Goal: Complete application form: Complete application form

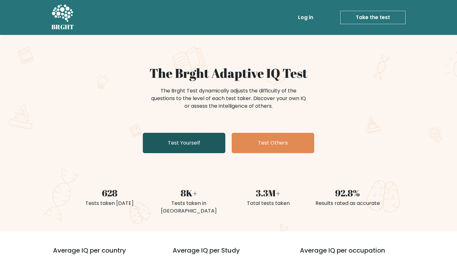
click at [173, 138] on link "Test Yourself" at bounding box center [184, 143] width 83 height 20
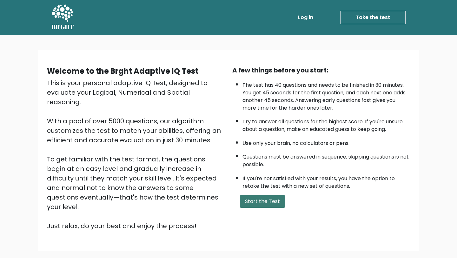
click at [252, 202] on button "Start the Test" at bounding box center [262, 201] width 45 height 13
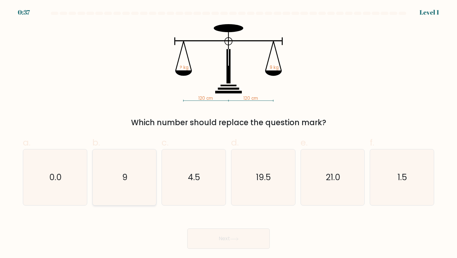
click at [138, 171] on icon "9" at bounding box center [125, 177] width 56 height 56
click at [229, 133] on input "b. 9" at bounding box center [229, 131] width 0 height 4
radio input "true"
click at [224, 247] on button "Next" at bounding box center [228, 238] width 83 height 20
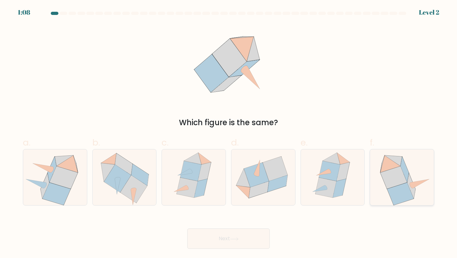
click at [378, 202] on icon at bounding box center [403, 177] width 58 height 56
click at [229, 133] on input "f." at bounding box center [229, 131] width 0 height 4
radio input "true"
click at [268, 243] on button "Next" at bounding box center [228, 238] width 83 height 20
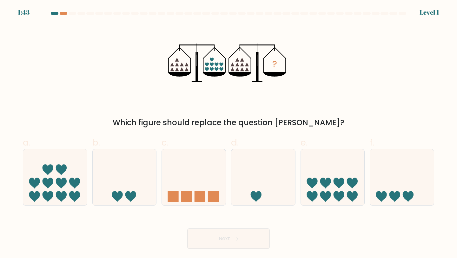
click at [87, 159] on div "a." at bounding box center [55, 171] width 70 height 70
click at [75, 162] on icon at bounding box center [55, 177] width 64 height 53
click at [229, 133] on input "a." at bounding box center [229, 131] width 0 height 4
radio input "true"
click at [208, 242] on button "Next" at bounding box center [228, 238] width 83 height 20
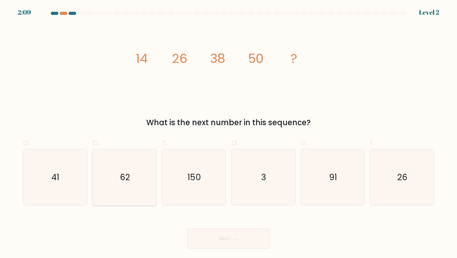
click at [107, 174] on icon "62" at bounding box center [125, 177] width 56 height 56
click at [229, 133] on input "b. 62" at bounding box center [229, 131] width 0 height 4
radio input "true"
click at [238, 240] on icon at bounding box center [234, 238] width 9 height 3
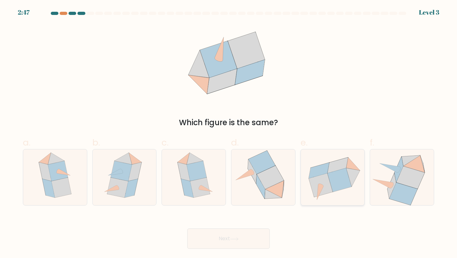
click at [331, 185] on icon at bounding box center [340, 180] width 24 height 24
click at [229, 133] on input "e." at bounding box center [229, 131] width 0 height 4
radio input "true"
click at [241, 241] on button "Next" at bounding box center [228, 238] width 83 height 20
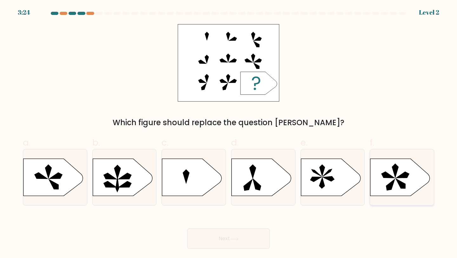
click at [384, 174] on icon at bounding box center [388, 175] width 13 height 6
click at [229, 133] on input "f." at bounding box center [229, 131] width 0 height 4
radio input "true"
click at [243, 235] on button "Next" at bounding box center [228, 238] width 83 height 20
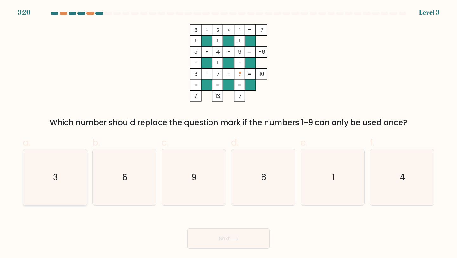
click at [78, 166] on icon "3" at bounding box center [55, 177] width 56 height 56
click at [229, 133] on input "a. 3" at bounding box center [229, 131] width 0 height 4
radio input "true"
click at [198, 241] on button "Next" at bounding box center [228, 238] width 83 height 20
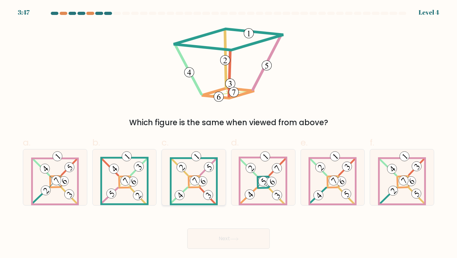
click at [209, 173] on icon at bounding box center [194, 177] width 48 height 56
click at [229, 133] on input "c." at bounding box center [229, 131] width 0 height 4
radio input "true"
click at [227, 229] on button "Next" at bounding box center [228, 238] width 83 height 20
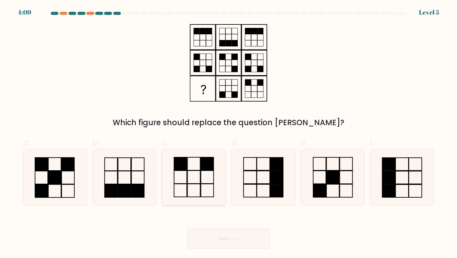
click at [188, 192] on rect at bounding box center [194, 190] width 13 height 13
click at [229, 133] on input "c." at bounding box center [229, 131] width 0 height 4
radio input "true"
click at [217, 245] on button "Next" at bounding box center [228, 238] width 83 height 20
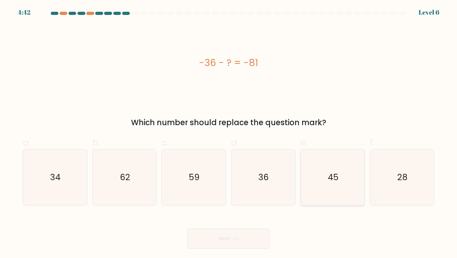
click at [358, 193] on icon "45" at bounding box center [333, 177] width 56 height 56
click at [229, 133] on input "e. 45" at bounding box center [229, 131] width 0 height 4
radio input "true"
click at [243, 237] on button "Next" at bounding box center [228, 238] width 83 height 20
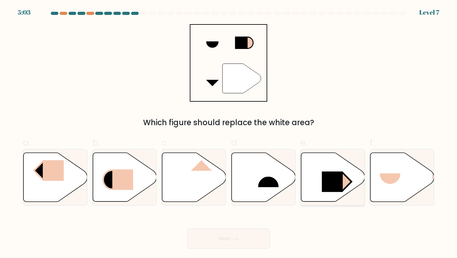
click at [348, 185] on rect at bounding box center [343, 182] width 18 height 18
click at [229, 133] on input "e." at bounding box center [229, 131] width 0 height 4
radio input "true"
click at [243, 238] on button "Next" at bounding box center [228, 238] width 83 height 20
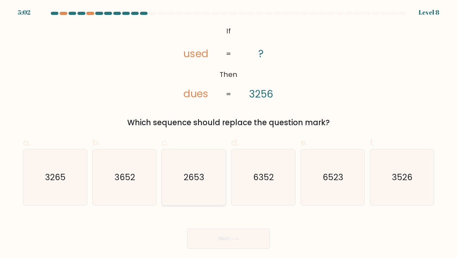
click at [196, 184] on icon "2653" at bounding box center [194, 177] width 56 height 56
click at [229, 133] on input "c. 2653" at bounding box center [229, 131] width 0 height 4
radio input "true"
click at [223, 230] on button "Next" at bounding box center [228, 238] width 83 height 20
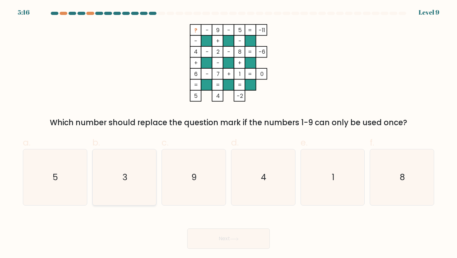
click at [110, 179] on icon "3" at bounding box center [125, 177] width 56 height 56
click at [229, 133] on input "b. 3" at bounding box center [229, 131] width 0 height 4
radio input "true"
click at [223, 249] on body "5:14 Level 9" at bounding box center [228, 129] width 457 height 258
click at [229, 240] on button "Next" at bounding box center [228, 238] width 83 height 20
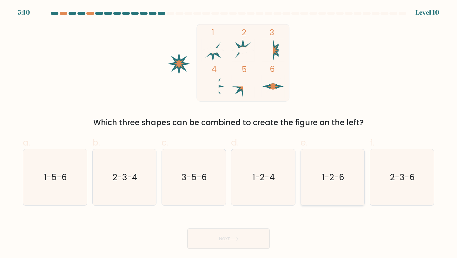
click at [328, 170] on icon "1-2-6" at bounding box center [333, 177] width 56 height 56
click at [229, 133] on input "e. 1-2-6" at bounding box center [229, 131] width 0 height 4
radio input "true"
click at [237, 247] on button "Next" at bounding box center [228, 238] width 83 height 20
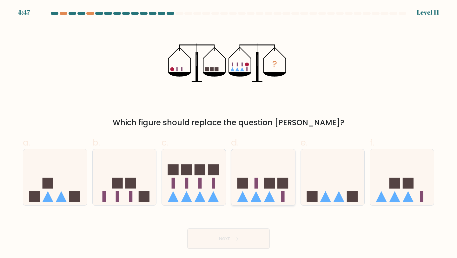
click at [272, 195] on icon at bounding box center [269, 196] width 11 height 11
click at [229, 133] on input "d." at bounding box center [229, 131] width 0 height 4
radio input "true"
click at [254, 237] on button "Next" at bounding box center [228, 238] width 83 height 20
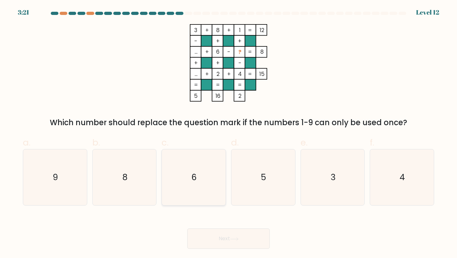
click at [206, 171] on icon "6" at bounding box center [194, 177] width 56 height 56
click at [229, 133] on input "c. 6" at bounding box center [229, 131] width 0 height 4
radio input "true"
click at [224, 242] on button "Next" at bounding box center [228, 238] width 83 height 20
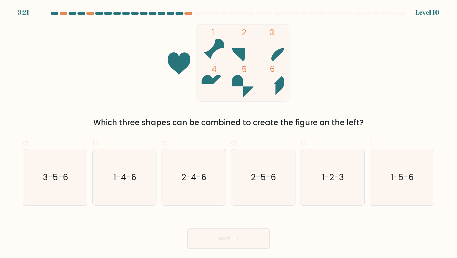
drag, startPoint x: 242, startPoint y: 52, endPoint x: 272, endPoint y: 88, distance: 46.8
click at [272, 88] on icon "1 2 3 4 5 6" at bounding box center [228, 63] width 171 height 78
click at [186, 178] on text "2-4-6" at bounding box center [194, 177] width 25 height 12
click at [229, 133] on input "c. 2-4-6" at bounding box center [229, 131] width 0 height 4
radio input "true"
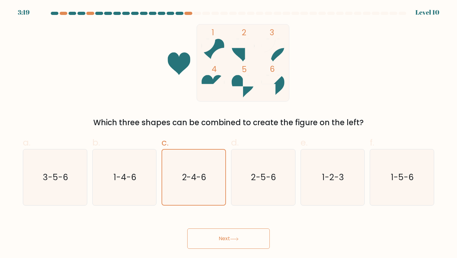
click at [228, 242] on button "Next" at bounding box center [228, 238] width 83 height 20
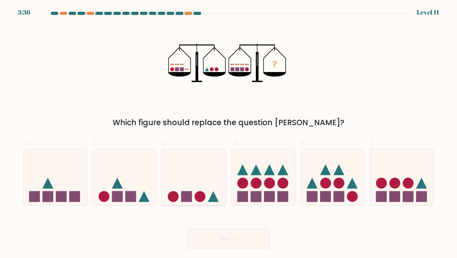
click at [198, 199] on circle at bounding box center [200, 196] width 11 height 11
click at [229, 133] on input "c." at bounding box center [229, 131] width 0 height 4
radio input "true"
click at [221, 238] on button "Next" at bounding box center [228, 238] width 83 height 20
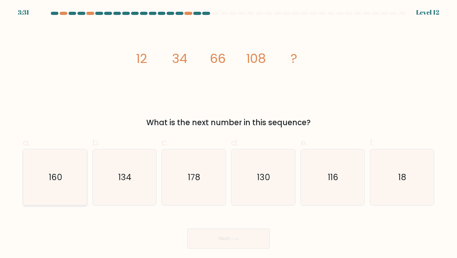
click at [62, 193] on icon "160" at bounding box center [55, 177] width 56 height 56
click at [229, 133] on input "a. 160" at bounding box center [229, 131] width 0 height 4
radio input "true"
click at [223, 233] on button "Next" at bounding box center [228, 238] width 83 height 20
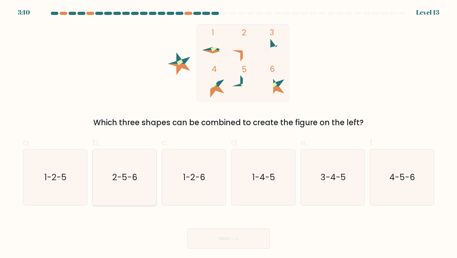
click at [140, 180] on icon "2-5-6" at bounding box center [125, 177] width 56 height 56
click at [229, 133] on input "b. 2-5-6" at bounding box center [229, 131] width 0 height 4
radio input "true"
click at [242, 232] on button "Next" at bounding box center [228, 238] width 83 height 20
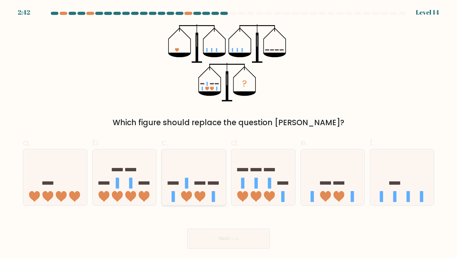
click at [195, 187] on icon at bounding box center [194, 177] width 64 height 53
click at [229, 133] on input "c." at bounding box center [229, 131] width 0 height 4
radio input "true"
click at [231, 246] on button "Next" at bounding box center [228, 238] width 83 height 20
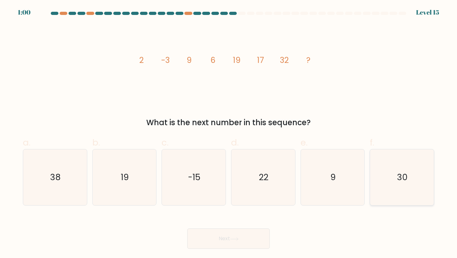
click at [402, 175] on text "30" at bounding box center [403, 177] width 10 height 12
click at [229, 133] on input "f. 30" at bounding box center [229, 131] width 0 height 4
radio input "true"
click at [232, 240] on button "Next" at bounding box center [228, 238] width 83 height 20
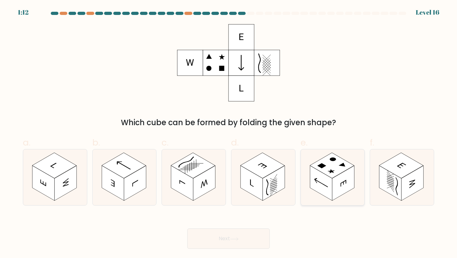
click at [317, 174] on rect at bounding box center [321, 183] width 22 height 35
click at [229, 133] on input "e." at bounding box center [229, 131] width 0 height 4
radio input "true"
click at [216, 240] on button "Next" at bounding box center [228, 238] width 83 height 20
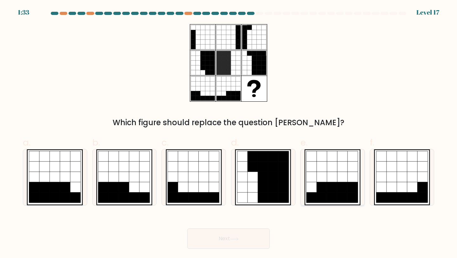
click at [325, 158] on icon at bounding box center [322, 156] width 10 height 10
click at [229, 133] on input "e." at bounding box center [229, 131] width 0 height 4
radio input "true"
click at [232, 244] on button "Next" at bounding box center [228, 238] width 83 height 20
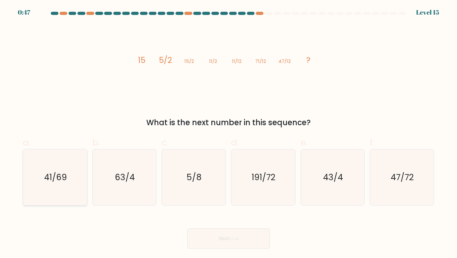
click at [50, 183] on icon "41/69" at bounding box center [55, 177] width 56 height 56
click at [229, 133] on input "a. 41/69" at bounding box center [229, 131] width 0 height 4
radio input "true"
click at [244, 232] on button "Next" at bounding box center [228, 238] width 83 height 20
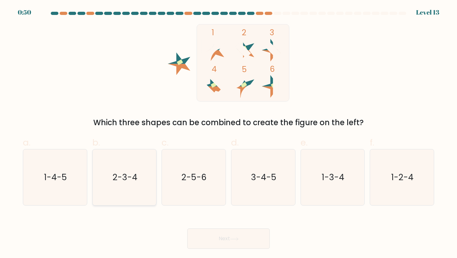
click at [143, 172] on icon "2-3-4" at bounding box center [125, 177] width 56 height 56
click at [229, 133] on input "b. 2-3-4" at bounding box center [229, 131] width 0 height 4
radio input "true"
click at [218, 242] on button "Next" at bounding box center [228, 238] width 83 height 20
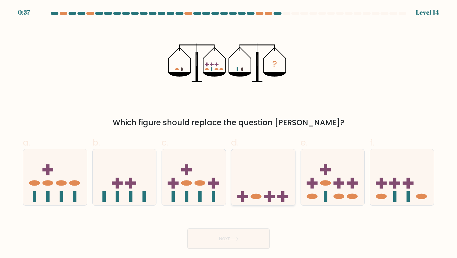
click at [263, 182] on icon at bounding box center [264, 177] width 64 height 53
click at [229, 133] on input "d." at bounding box center [229, 131] width 0 height 4
radio input "true"
click at [256, 242] on button "Next" at bounding box center [228, 238] width 83 height 20
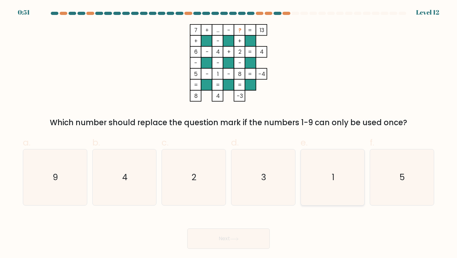
click at [329, 168] on icon "1" at bounding box center [333, 177] width 56 height 56
click at [229, 133] on input "e. 1" at bounding box center [229, 131] width 0 height 4
radio input "true"
click at [245, 236] on button "Next" at bounding box center [228, 238] width 83 height 20
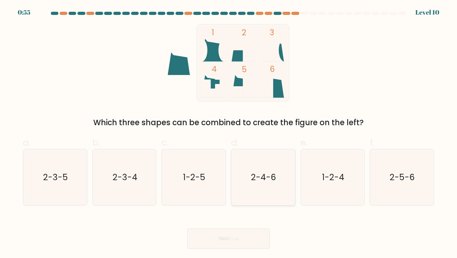
click at [251, 190] on icon "2-4-6" at bounding box center [263, 177] width 56 height 56
click at [229, 133] on input "d. 2-4-6" at bounding box center [229, 131] width 0 height 4
radio input "true"
click at [245, 238] on button "Next" at bounding box center [228, 238] width 83 height 20
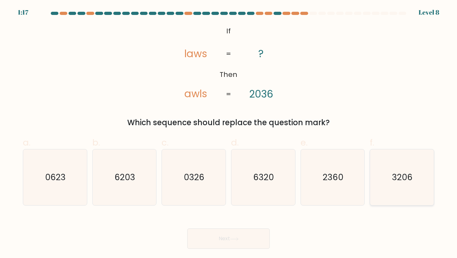
click at [428, 182] on icon "3206" at bounding box center [402, 177] width 56 height 56
click at [229, 133] on input "f. 3206" at bounding box center [229, 131] width 0 height 4
radio input "true"
click at [260, 237] on button "Next" at bounding box center [228, 238] width 83 height 20
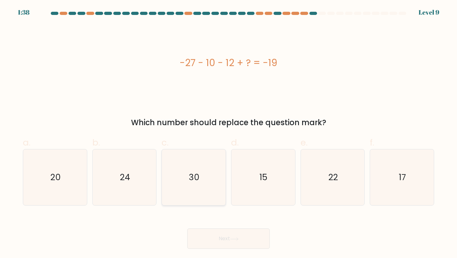
click at [219, 173] on icon "30" at bounding box center [194, 177] width 56 height 56
click at [229, 133] on input "c. 30" at bounding box center [229, 131] width 0 height 4
radio input "true"
click at [234, 249] on body "1:38 Level 9 a." at bounding box center [228, 129] width 457 height 258
click at [244, 235] on button "Next" at bounding box center [228, 238] width 83 height 20
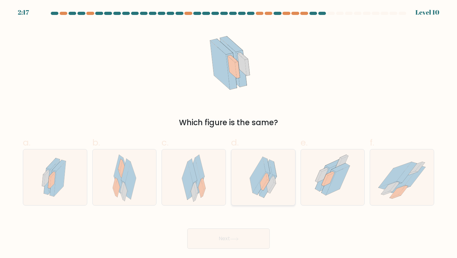
click at [274, 177] on icon at bounding box center [274, 180] width 3 height 8
click at [229, 133] on input "d." at bounding box center [229, 131] width 0 height 4
radio input "true"
click at [234, 242] on button "Next" at bounding box center [228, 238] width 83 height 20
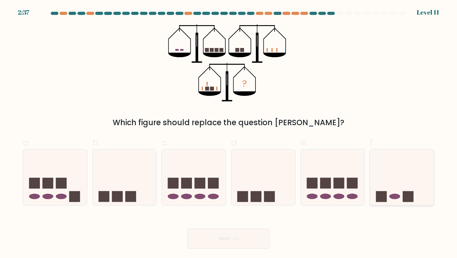
click at [401, 179] on icon at bounding box center [402, 177] width 64 height 53
click at [229, 133] on input "f." at bounding box center [229, 131] width 0 height 4
radio input "true"
click at [248, 241] on button "Next" at bounding box center [228, 238] width 83 height 20
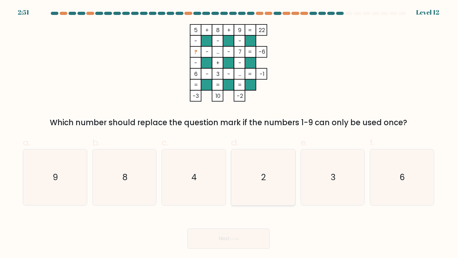
click at [280, 176] on icon "2" at bounding box center [263, 177] width 56 height 56
click at [229, 133] on input "d. 2" at bounding box center [229, 131] width 0 height 4
radio input "true"
click at [234, 243] on button "Next" at bounding box center [228, 238] width 83 height 20
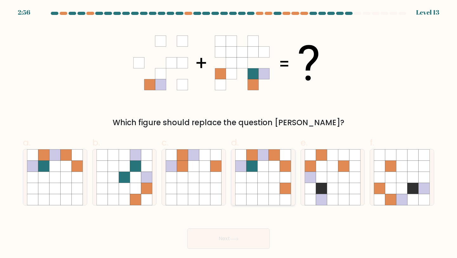
click at [256, 173] on icon at bounding box center [252, 177] width 11 height 11
click at [229, 133] on input "d." at bounding box center [229, 131] width 0 height 4
radio input "true"
click at [213, 234] on button "Next" at bounding box center [228, 238] width 83 height 20
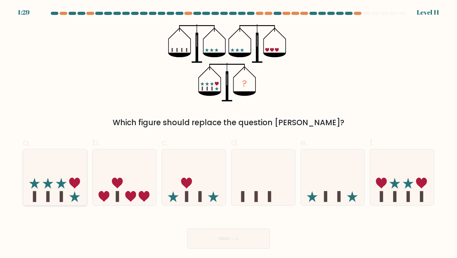
click at [78, 182] on icon at bounding box center [74, 183] width 11 height 11
click at [229, 133] on input "a." at bounding box center [229, 131] width 0 height 4
radio input "true"
click at [222, 243] on button "Next" at bounding box center [228, 238] width 83 height 20
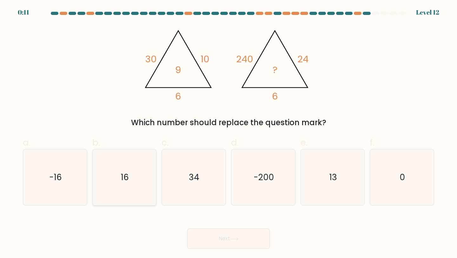
click at [123, 167] on icon "16" at bounding box center [125, 177] width 56 height 56
click at [229, 133] on input "b. 16" at bounding box center [229, 131] width 0 height 4
radio input "true"
click at [220, 244] on button "Next" at bounding box center [228, 238] width 83 height 20
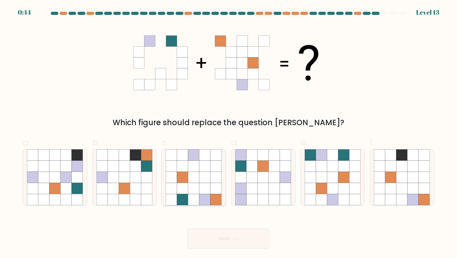
click at [187, 185] on icon at bounding box center [182, 188] width 11 height 11
click at [229, 133] on input "c." at bounding box center [229, 131] width 0 height 4
radio input "true"
click at [245, 241] on button "Next" at bounding box center [228, 238] width 83 height 20
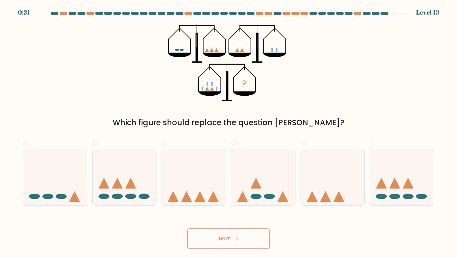
click at [245, 241] on button "Next" at bounding box center [228, 238] width 83 height 20
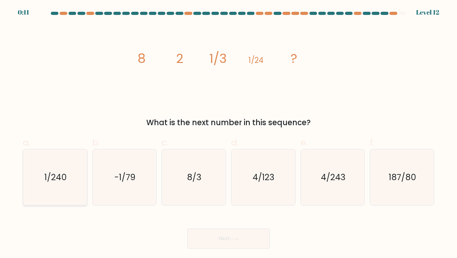
click at [48, 178] on text "1/240" at bounding box center [55, 177] width 22 height 12
click at [229, 133] on input "a. 1/240" at bounding box center [229, 131] width 0 height 4
radio input "true"
click at [209, 241] on button "Next" at bounding box center [228, 238] width 83 height 20
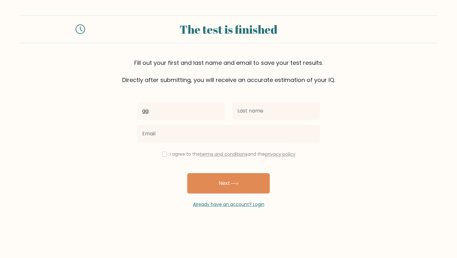
type input "gg"
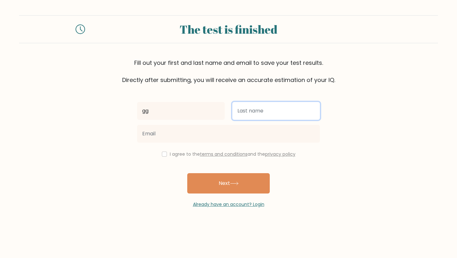
click at [272, 106] on input "text" at bounding box center [277, 111] width 88 height 18
type input "gg"
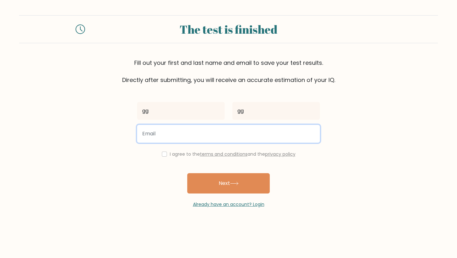
click at [196, 137] on input "email" at bounding box center [228, 134] width 183 height 18
type input "ubayy.subratty@gmail.com"
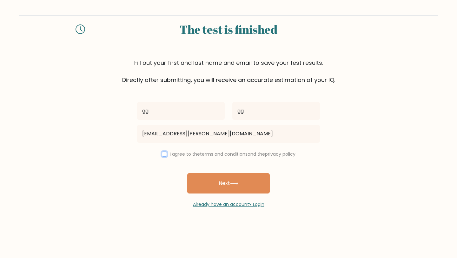
click at [163, 155] on input "checkbox" at bounding box center [164, 154] width 5 height 5
checkbox input "true"
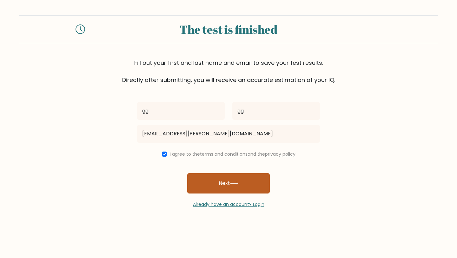
click at [210, 180] on button "Next" at bounding box center [228, 183] width 83 height 20
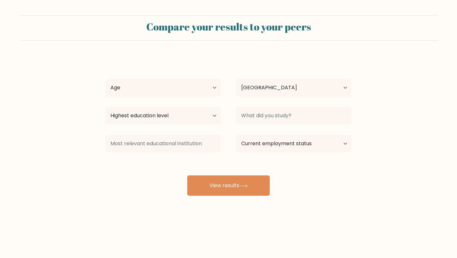
select select "FR"
click at [199, 88] on select "Age Under [DEMOGRAPHIC_DATA] [DEMOGRAPHIC_DATA] [DEMOGRAPHIC_DATA] [DEMOGRAPHIC…" at bounding box center [163, 88] width 116 height 18
select select "25_34"
click at [184, 120] on select "Highest education level No schooling Primary Lower Secondary Upper Secondary Oc…" at bounding box center [163, 116] width 116 height 18
select select "masters_degree"
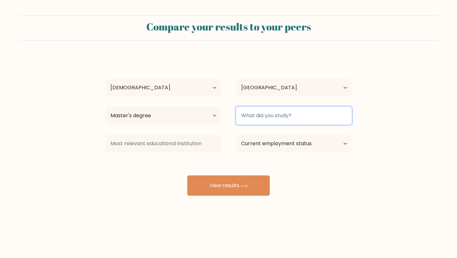
click at [266, 118] on input at bounding box center [294, 116] width 116 height 18
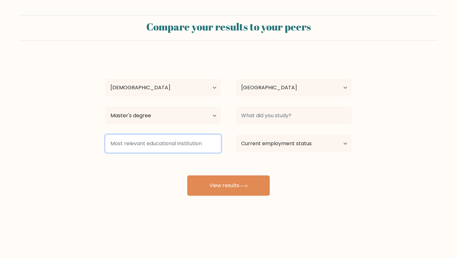
click at [203, 146] on input at bounding box center [163, 144] width 116 height 18
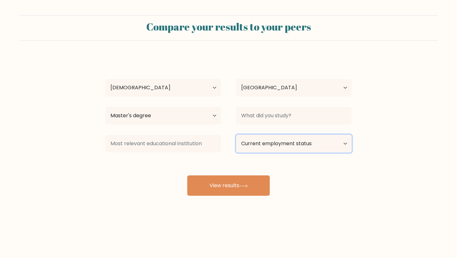
click at [251, 143] on select "Current employment status Employed Student Retired Other / prefer not to answer" at bounding box center [294, 144] width 116 height 18
select select "employed"
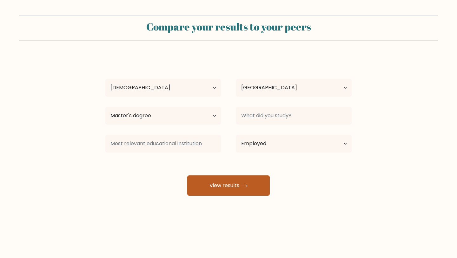
click at [242, 181] on button "View results" at bounding box center [228, 185] width 83 height 20
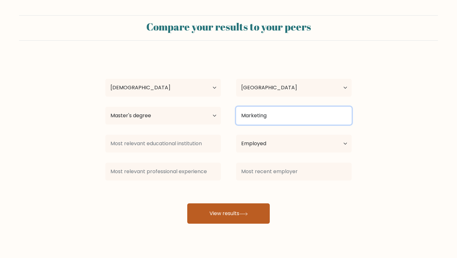
type input "Marketing"
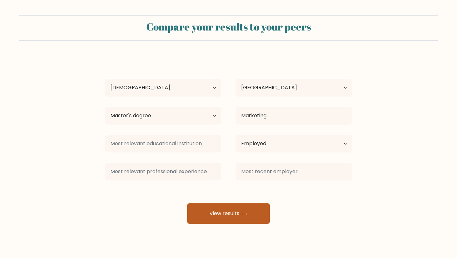
click at [257, 209] on button "View results" at bounding box center [228, 213] width 83 height 20
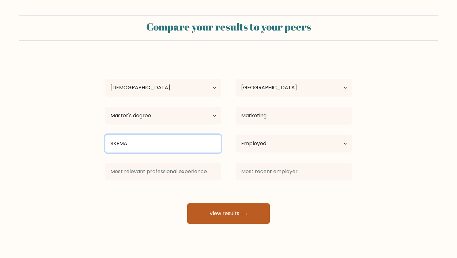
type input "SKEMA"
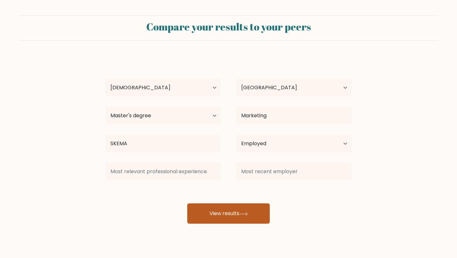
click at [229, 207] on button "View results" at bounding box center [228, 213] width 83 height 20
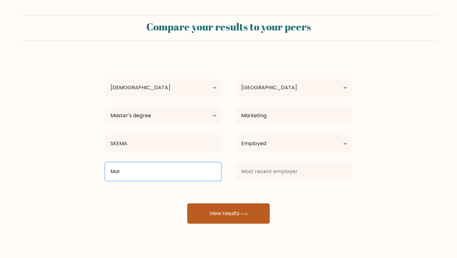
type input "Mar"
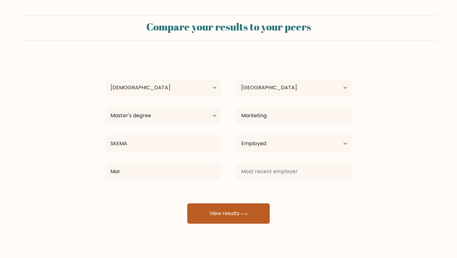
click at [208, 213] on button "View results" at bounding box center [228, 213] width 83 height 20
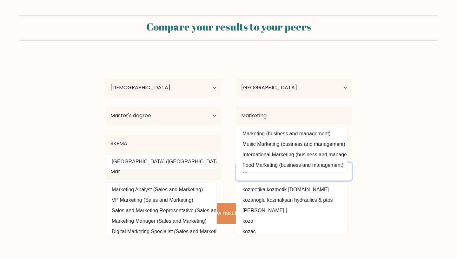
type input "K"
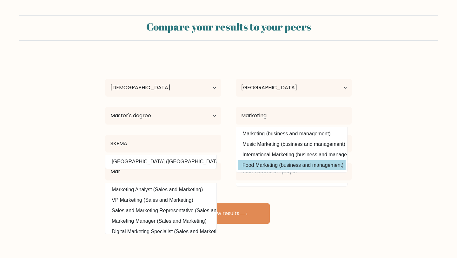
click at [300, 165] on option "Food Marketing (business and management)" at bounding box center [292, 165] width 108 height 10
type input "Food Marketing"
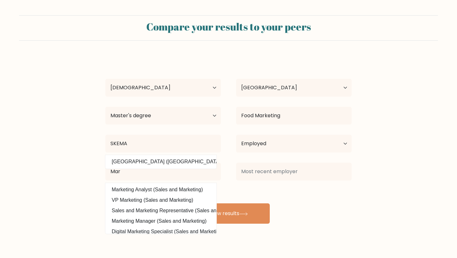
click at [271, 197] on div "gg gg Age Under 18 years old 18-24 years old 25-34 years old 35-44 years old 45…" at bounding box center [229, 140] width 254 height 168
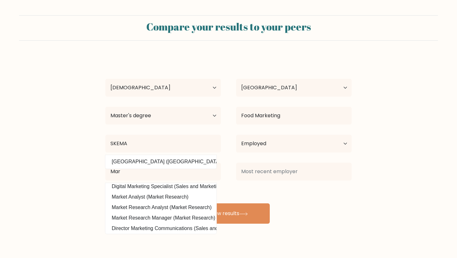
scroll to position [39, 0]
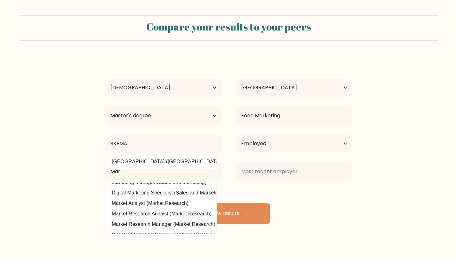
click at [136, 204] on option "Market Analyst (Market Research)" at bounding box center [161, 203] width 108 height 10
type input "Market Analyst"
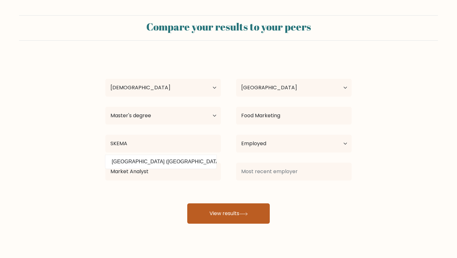
click at [240, 212] on button "View results" at bounding box center [228, 213] width 83 height 20
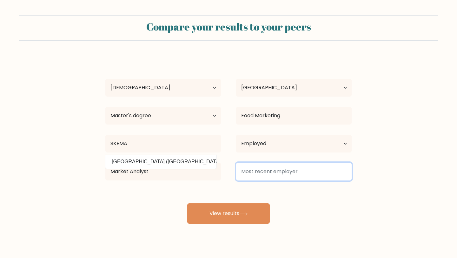
click at [275, 170] on input at bounding box center [294, 172] width 116 height 18
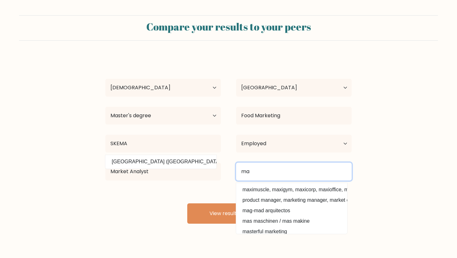
type input "m"
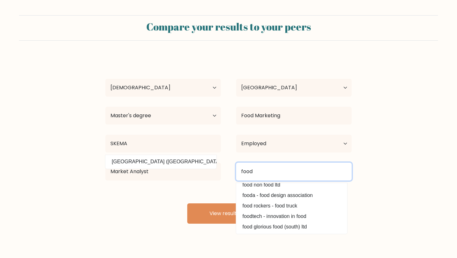
scroll to position [0, 0]
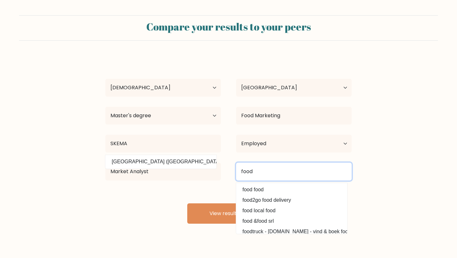
click at [269, 170] on input "food" at bounding box center [294, 172] width 116 height 18
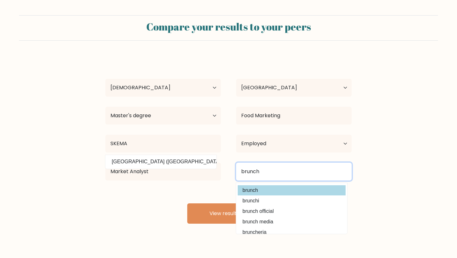
scroll to position [12, 0]
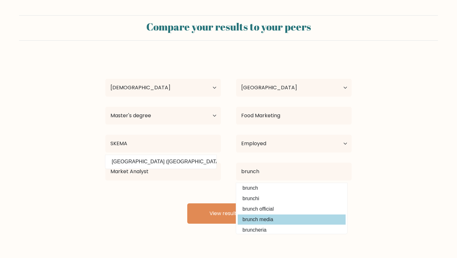
click at [268, 217] on option "brunch media" at bounding box center [292, 219] width 108 height 10
type input "brunch media"
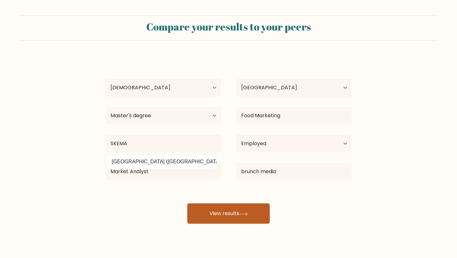
click at [248, 216] on button "View results" at bounding box center [228, 213] width 83 height 20
